Goal: Complete application form

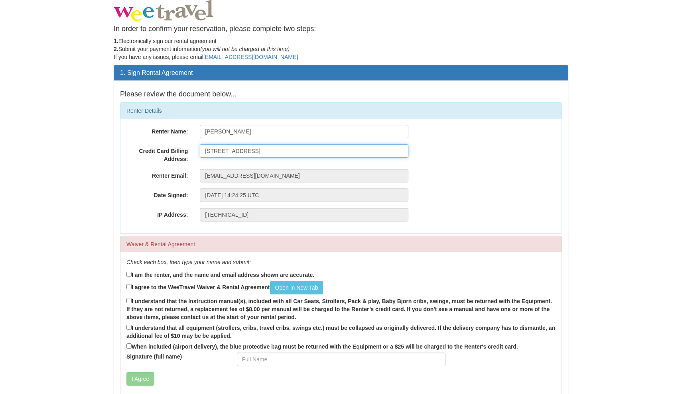
type input "[STREET_ADDRESS]"
click at [149, 273] on label "I am the renter, and the name and email address shown are accurate." at bounding box center [220, 274] width 188 height 9
click at [132, 273] on input "I am the renter, and the name and email address shown are accurate." at bounding box center [128, 274] width 5 height 5
checkbox input "true"
click at [198, 287] on label "I agree to the WeeTravel Waiver & Rental Agreement Open In [GEOGRAPHIC_DATA]" at bounding box center [224, 288] width 197 height 14
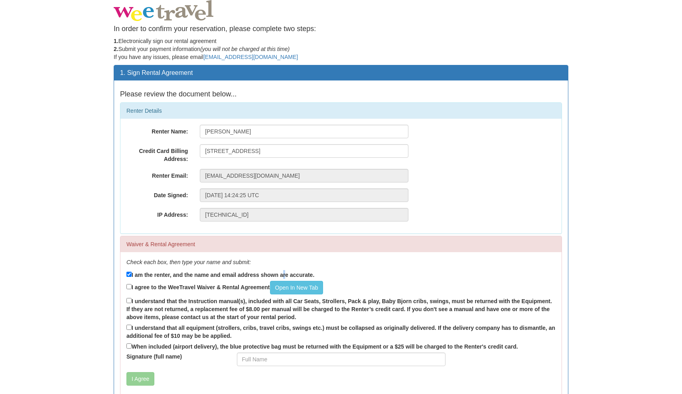
click at [132, 287] on input "I agree to the WeeTravel Waiver & Rental Agreement Open In [GEOGRAPHIC_DATA]" at bounding box center [128, 286] width 5 height 5
checkbox input "true"
click at [193, 297] on label "I understand that the Instruction manual(s), included with all Car Seats, Strol…" at bounding box center [340, 309] width 429 height 25
click at [132, 298] on input "I understand that the Instruction manual(s), included with all Car Seats, Strol…" at bounding box center [128, 300] width 5 height 5
checkbox input "true"
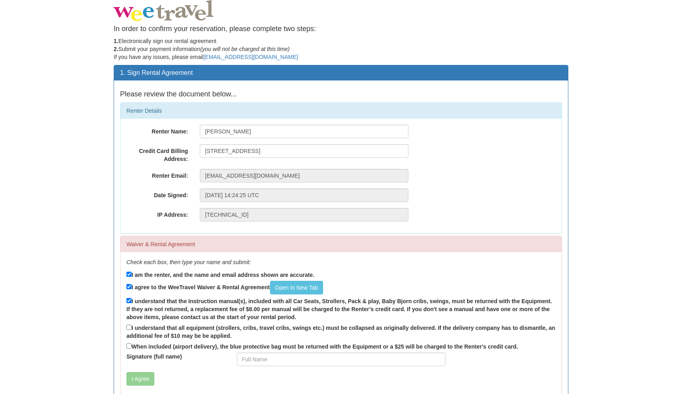
click at [176, 325] on label "I understand that all equipment (strollers, cribs, travel cribs, swings etc.) m…" at bounding box center [340, 331] width 429 height 17
click at [132, 325] on input "I understand that all equipment (strollers, cribs, travel cribs, swings etc.) m…" at bounding box center [128, 327] width 5 height 5
checkbox input "true"
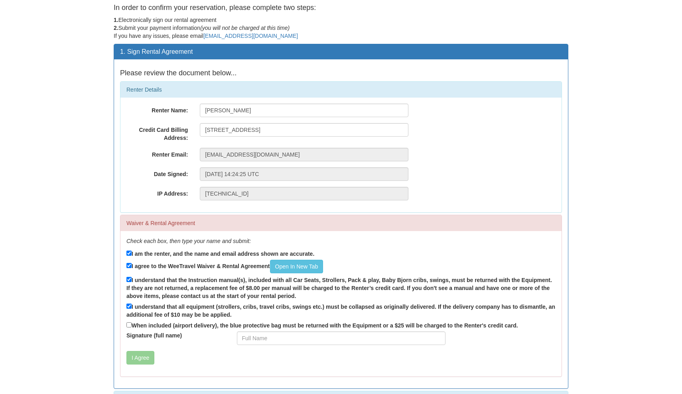
scroll to position [22, 0]
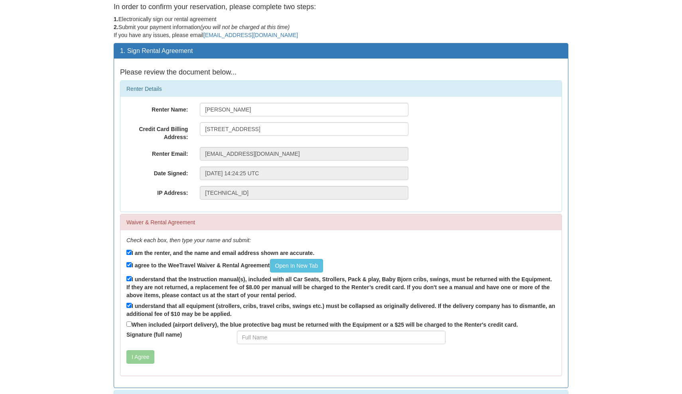
click at [177, 324] on label "When included (airport delivery), the blue protective bag must be returned with…" at bounding box center [321, 324] width 391 height 9
click at [132, 324] on input "When included (airport delivery), the blue protective bag must be returned with…" at bounding box center [128, 324] width 5 height 5
checkbox input "true"
type input "JNeville"
click at [135, 354] on button "I Agree" at bounding box center [140, 357] width 28 height 14
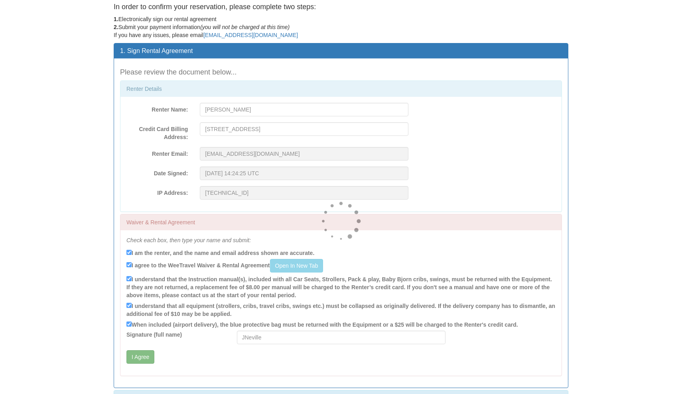
scroll to position [0, 0]
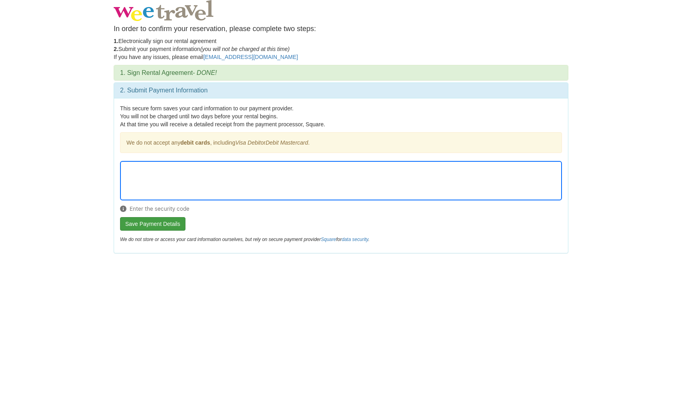
click at [151, 220] on button "Save Payment Details" at bounding box center [152, 224] width 65 height 14
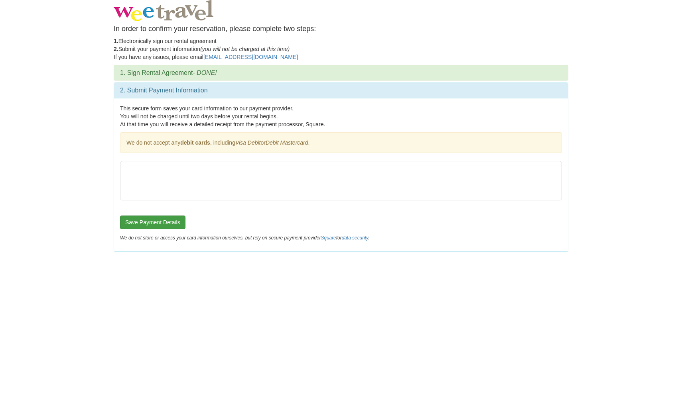
click at [160, 222] on button "Save Payment Details" at bounding box center [152, 223] width 65 height 14
